Goal: Task Accomplishment & Management: Complete application form

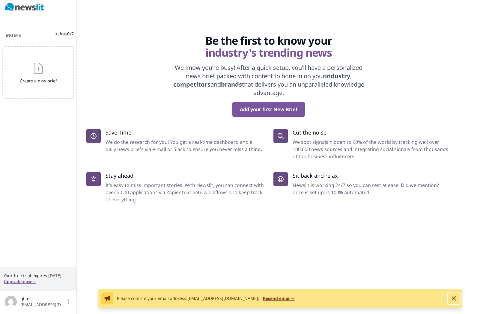
click at [453, 300] on icon "button" at bounding box center [453, 298] width 7 height 7
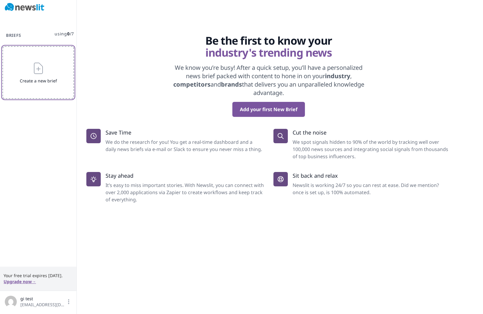
click at [41, 72] on icon "button" at bounding box center [38, 68] width 14 height 14
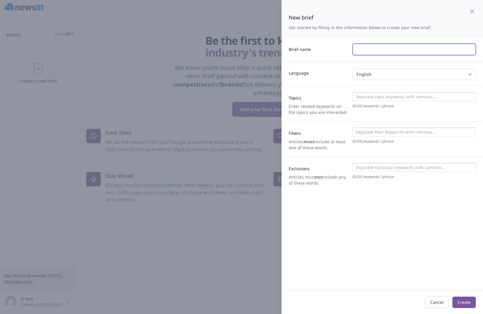
click at [375, 51] on input "text" at bounding box center [413, 49] width 123 height 11
type input "news"
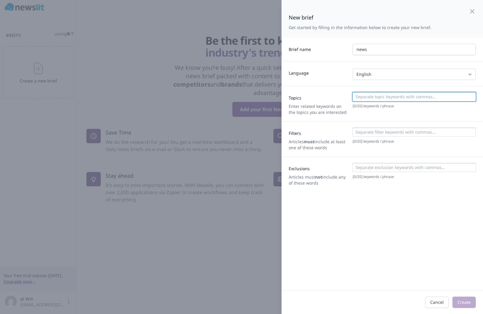
click at [386, 97] on input at bounding box center [414, 97] width 120 height 6
type input "news"
type input "p"
type input "[DATE]"
type input "world"
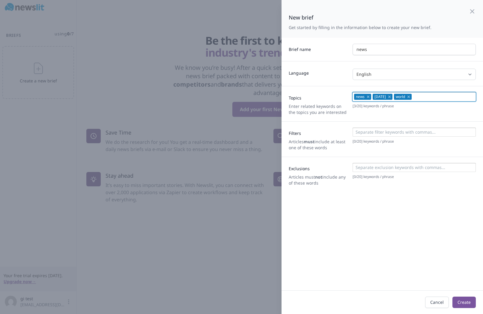
click at [383, 134] on input at bounding box center [414, 132] width 120 height 6
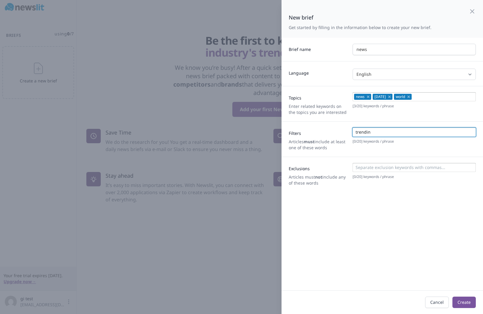
type input "trending"
type input "politics"
type input "health"
type input "tech"
click at [368, 168] on input at bounding box center [414, 167] width 120 height 6
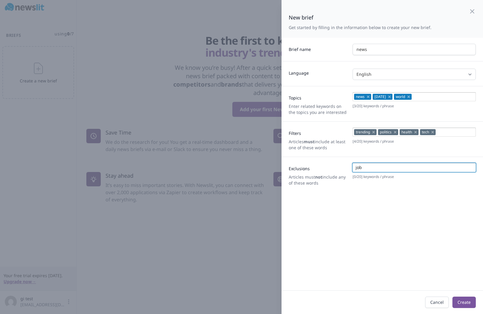
type input "jobs"
type input "f"
type input "tools"
type input "list"
click at [460, 301] on button "Create" at bounding box center [463, 302] width 23 height 11
